Goal: Check status: Check status

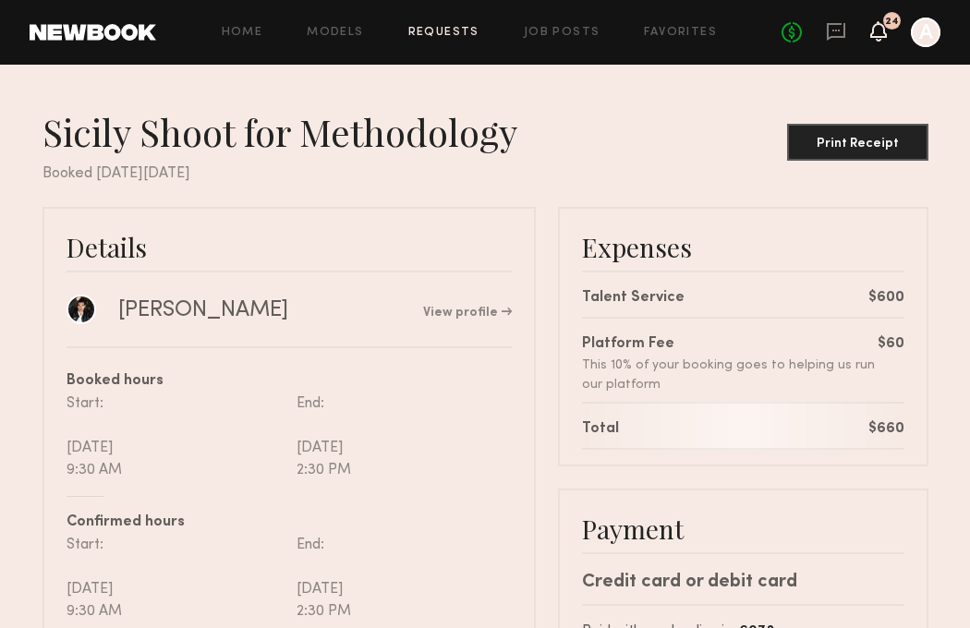
click at [880, 31] on icon at bounding box center [878, 30] width 15 height 13
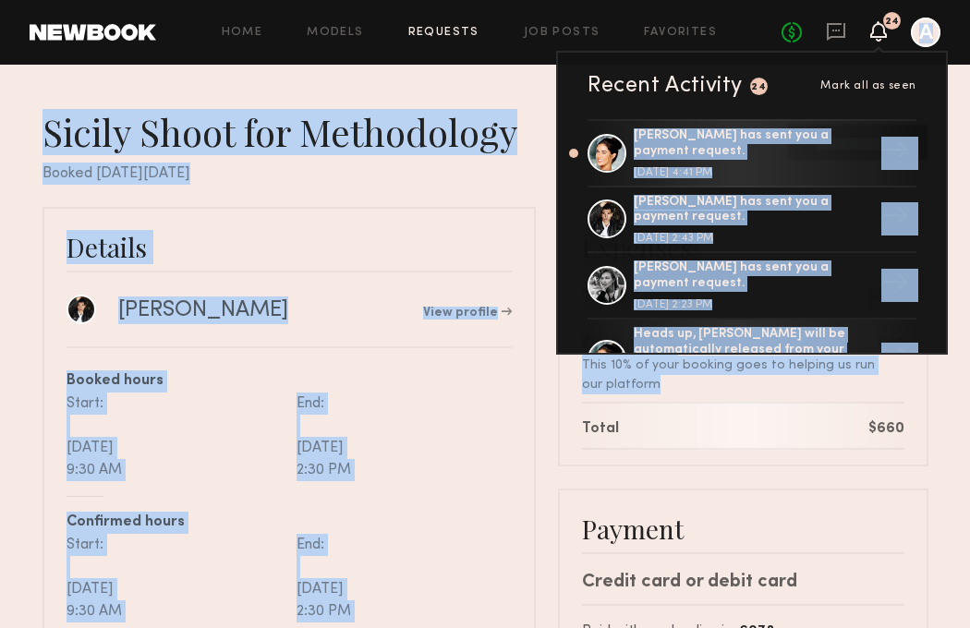
drag, startPoint x: 799, startPoint y: 100, endPoint x: 783, endPoint y: 395, distance: 295.2
click at [783, 395] on common-layout "Home Models Requests Job Posts Favorites Sign Out No fees up to $5,000 24 Recen…" at bounding box center [485, 500] width 970 height 1000
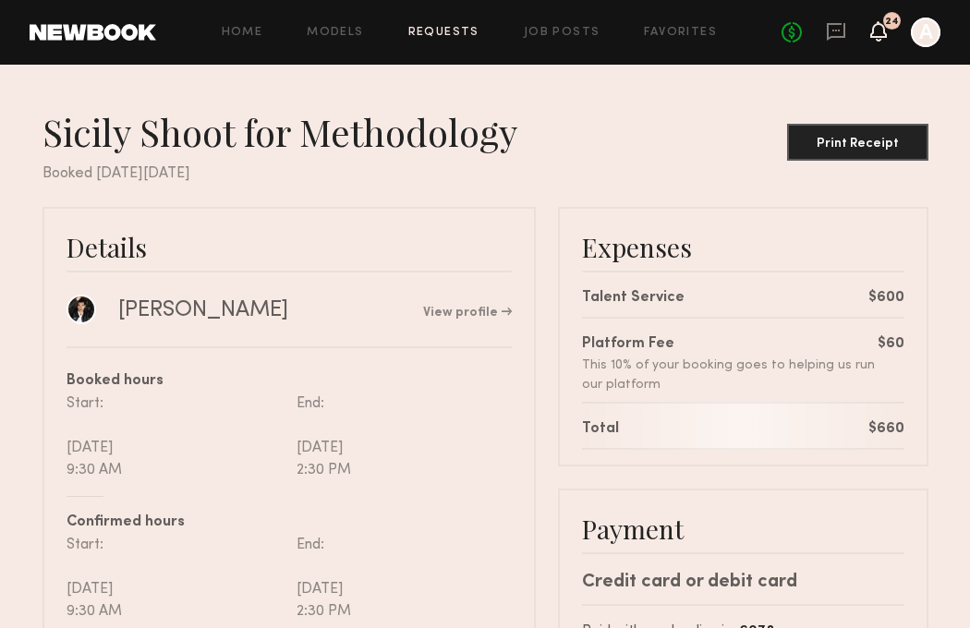
click at [883, 33] on icon at bounding box center [878, 30] width 15 height 13
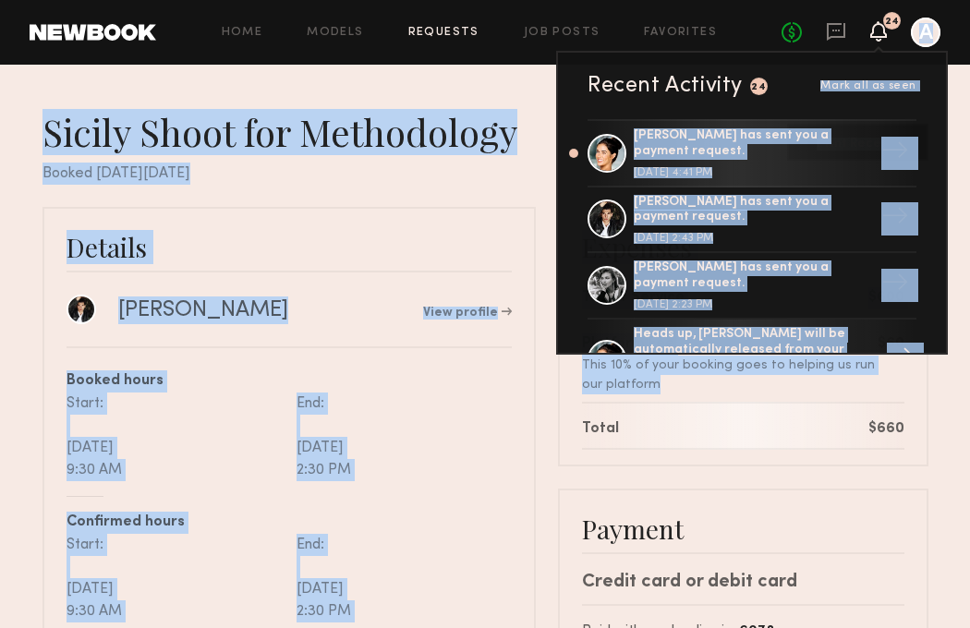
drag, startPoint x: 811, startPoint y: 77, endPoint x: 802, endPoint y: 318, distance: 241.3
click at [802, 328] on div "Recent Activity 24 Mark all as seen [PERSON_NAME] has sent you a payment reques…" at bounding box center [752, 203] width 392 height 304
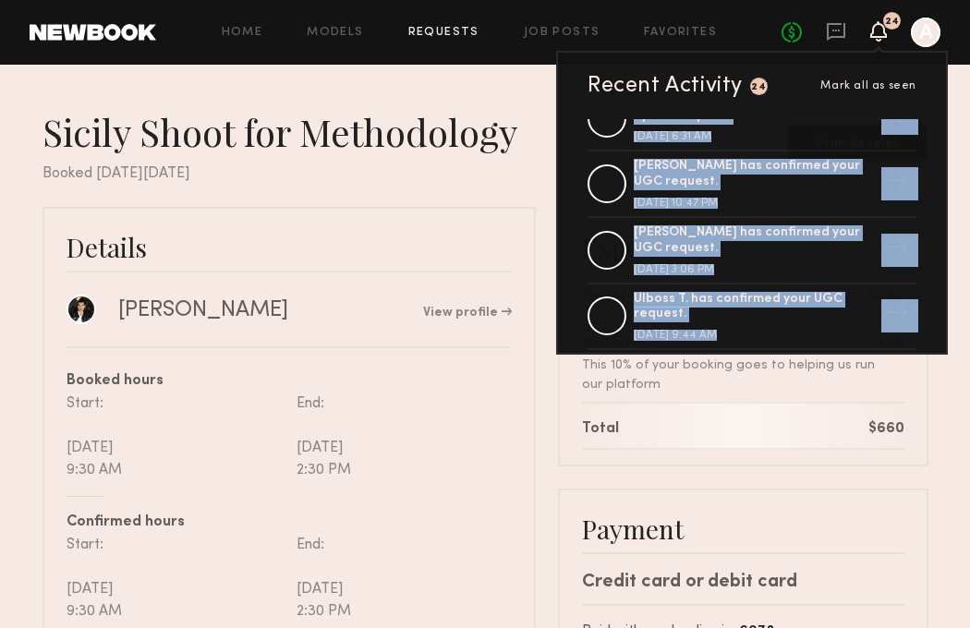
scroll to position [4494, 0]
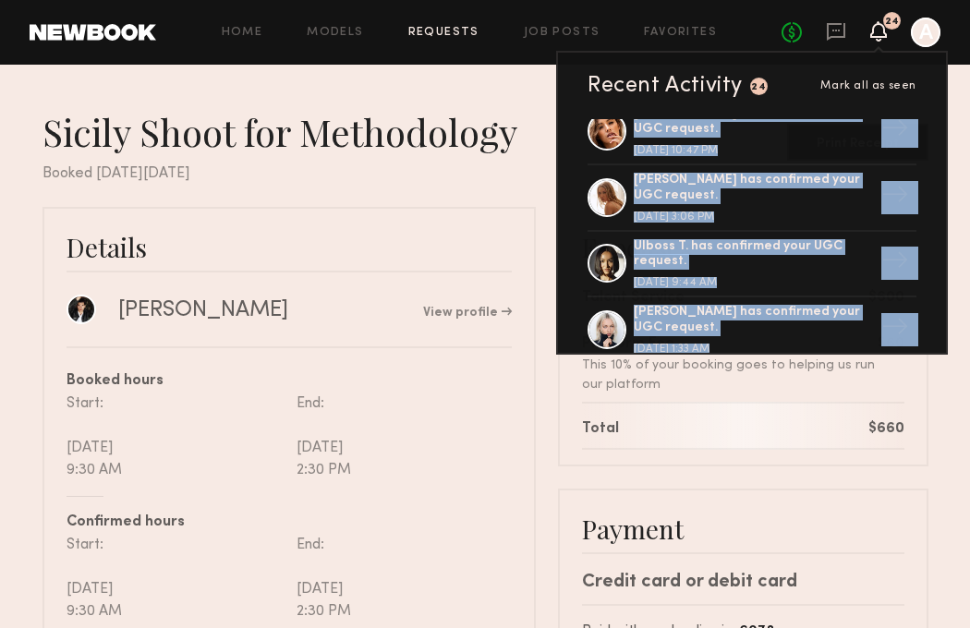
drag, startPoint x: 577, startPoint y: 315, endPoint x: 568, endPoint y: 342, distance: 28.3
click at [568, 342] on div "[PERSON_NAME] has sent you a payment request. [DATE] 4:41 PM → [PERSON_NAME] ha…" at bounding box center [752, 236] width 388 height 234
click at [899, 438] on div "→" at bounding box center [901, 462] width 43 height 48
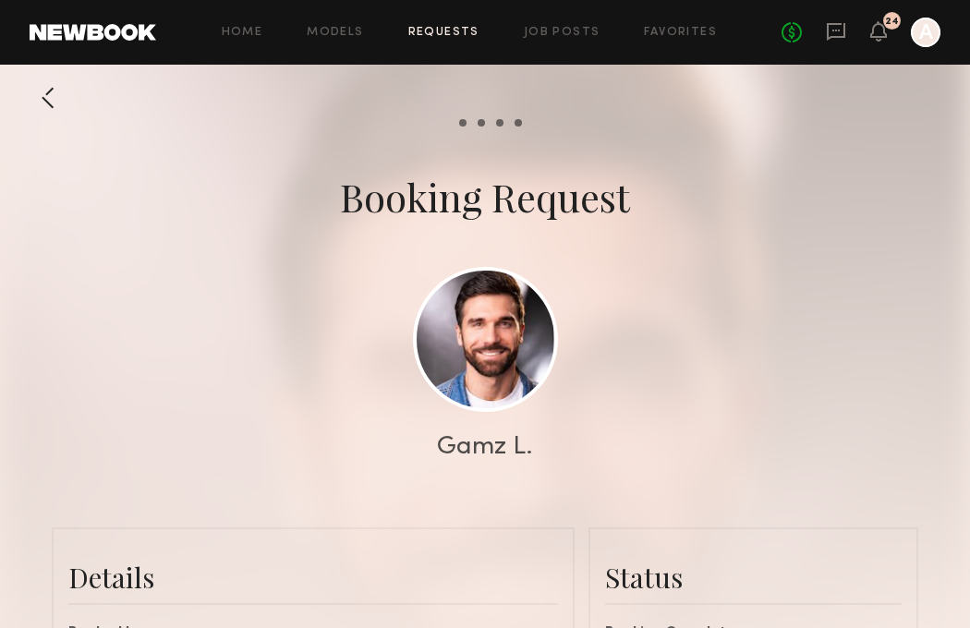
scroll to position [1413, 0]
click at [909, 370] on div at bounding box center [485, 369] width 970 height 739
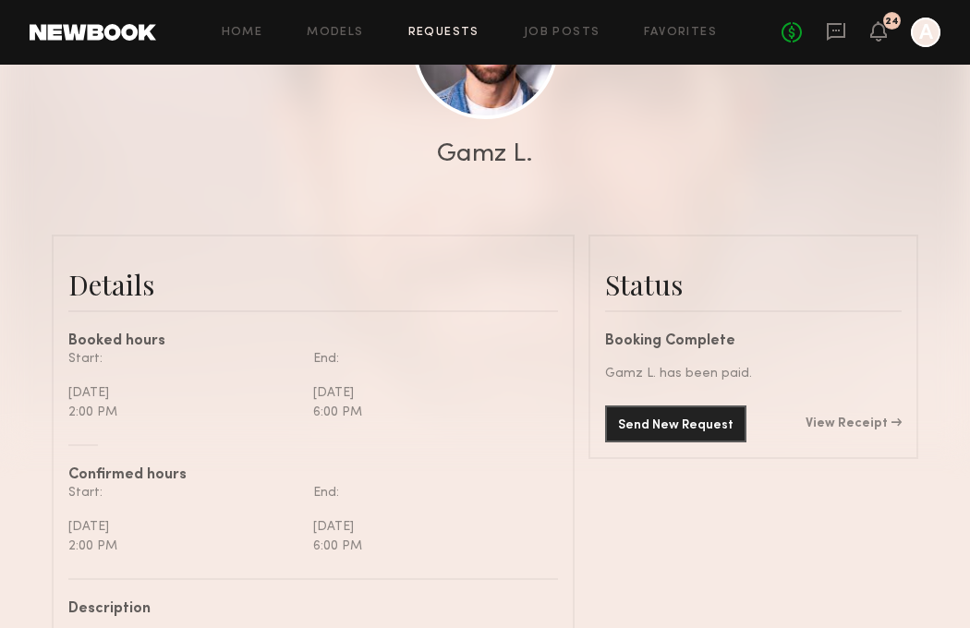
scroll to position [296, 0]
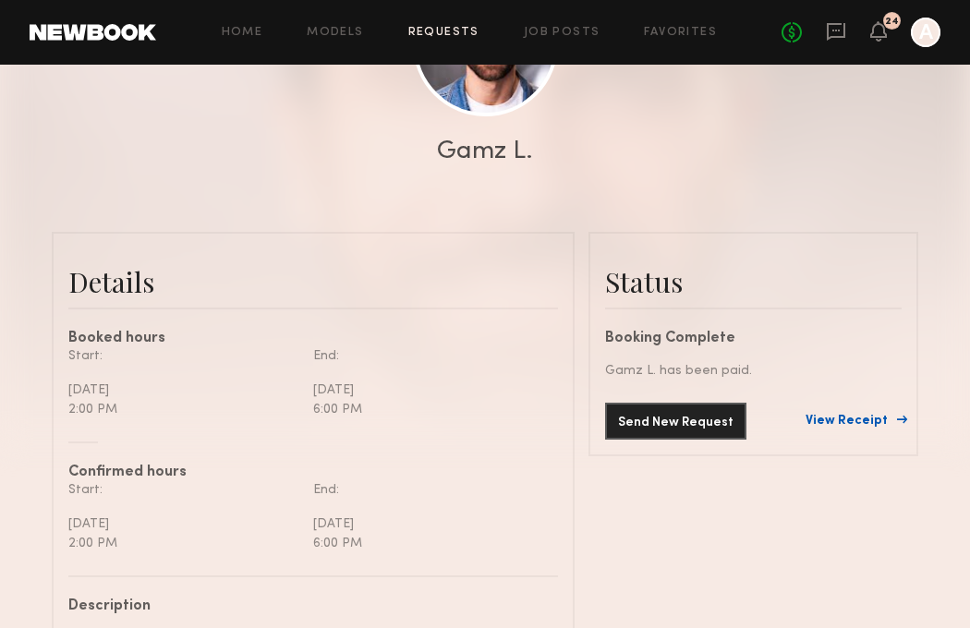
click at [870, 417] on link "View Receipt" at bounding box center [854, 421] width 96 height 13
